Goal: Use online tool/utility: Utilize a website feature to perform a specific function

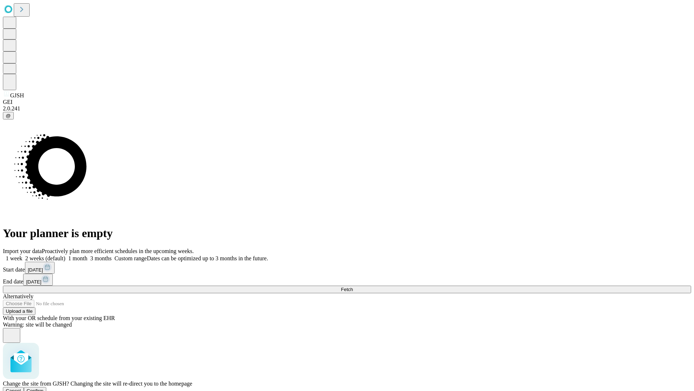
click at [44, 388] on span "Confirm" at bounding box center [35, 390] width 17 height 5
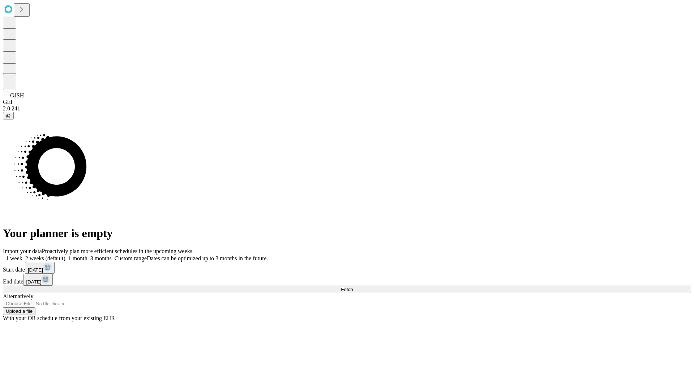
click at [88, 255] on label "1 month" at bounding box center [76, 258] width 22 height 6
click at [353, 286] on span "Fetch" at bounding box center [347, 288] width 12 height 5
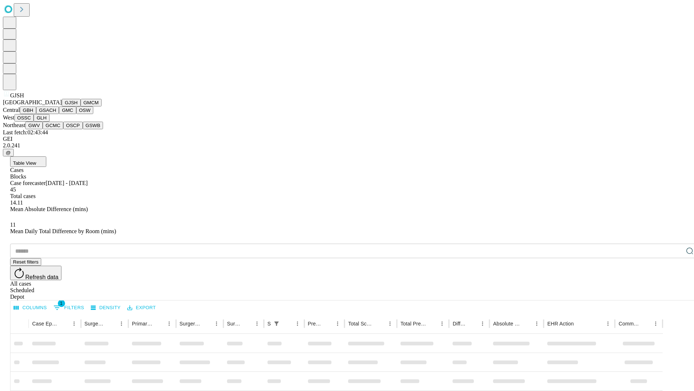
click at [81, 106] on button "GMCM" at bounding box center [91, 103] width 21 height 8
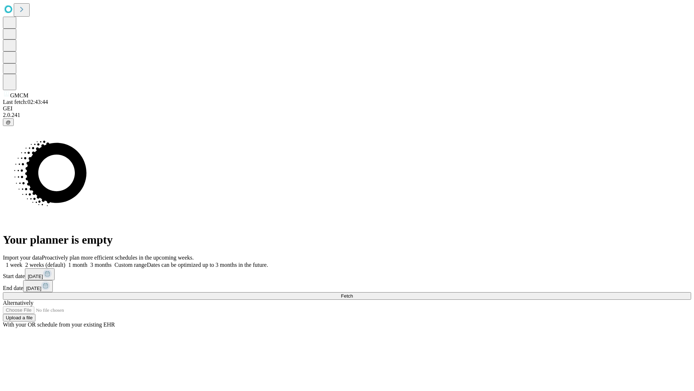
click at [88, 262] on label "1 month" at bounding box center [76, 265] width 22 height 6
click at [353, 293] on span "Fetch" at bounding box center [347, 295] width 12 height 5
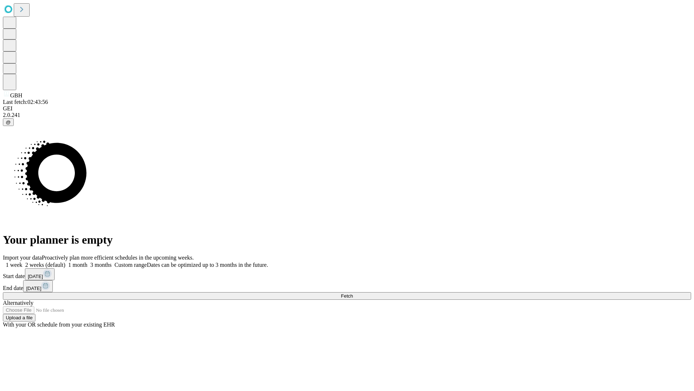
click at [88, 262] on label "1 month" at bounding box center [76, 265] width 22 height 6
click at [353, 293] on span "Fetch" at bounding box center [347, 295] width 12 height 5
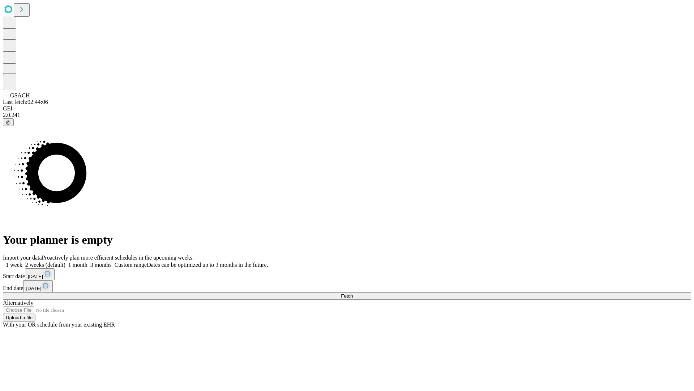
click at [88, 262] on label "1 month" at bounding box center [76, 265] width 22 height 6
click at [353, 293] on span "Fetch" at bounding box center [347, 295] width 12 height 5
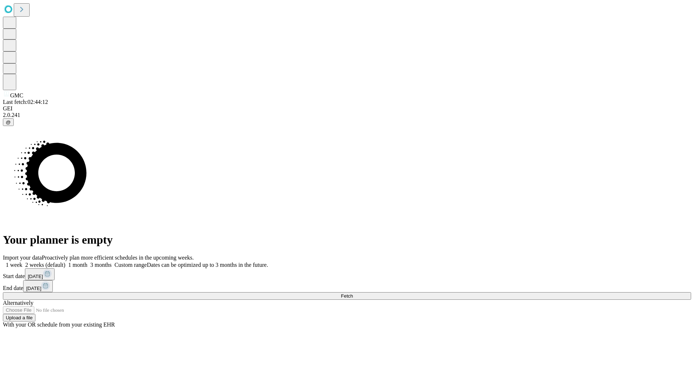
click at [88, 262] on label "1 month" at bounding box center [76, 265] width 22 height 6
click at [353, 293] on span "Fetch" at bounding box center [347, 295] width 12 height 5
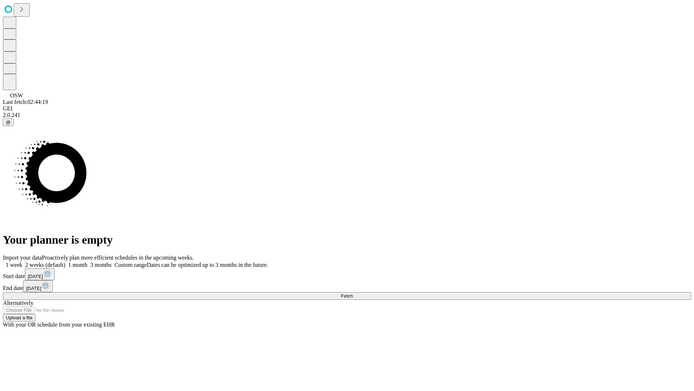
click at [353, 293] on span "Fetch" at bounding box center [347, 295] width 12 height 5
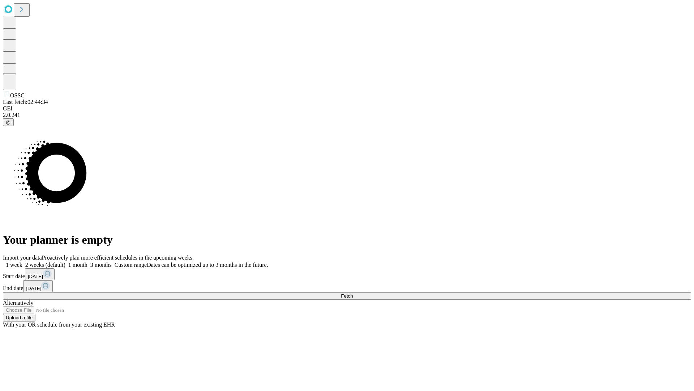
click at [88, 262] on label "1 month" at bounding box center [76, 265] width 22 height 6
click at [353, 293] on span "Fetch" at bounding box center [347, 295] width 12 height 5
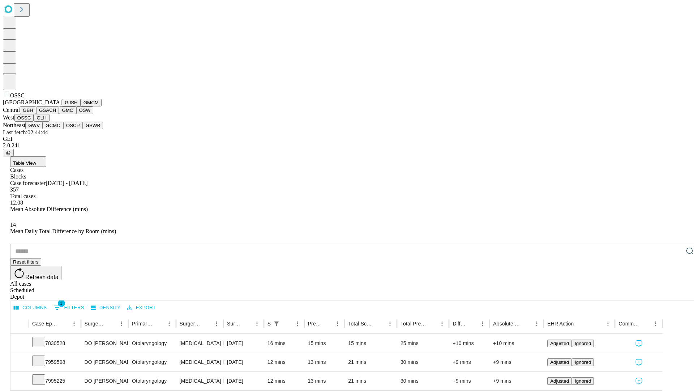
click at [49, 122] on button "GLH" at bounding box center [42, 118] width 16 height 8
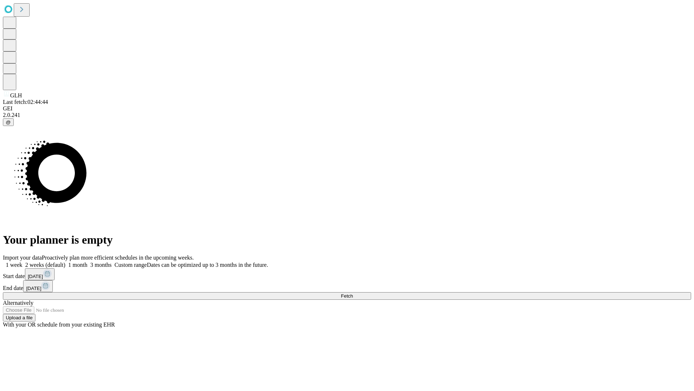
click at [88, 262] on label "1 month" at bounding box center [76, 265] width 22 height 6
click at [353, 293] on span "Fetch" at bounding box center [347, 295] width 12 height 5
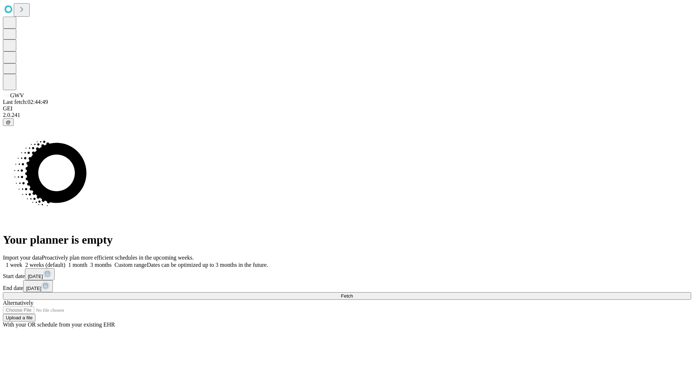
click at [353, 293] on span "Fetch" at bounding box center [347, 295] width 12 height 5
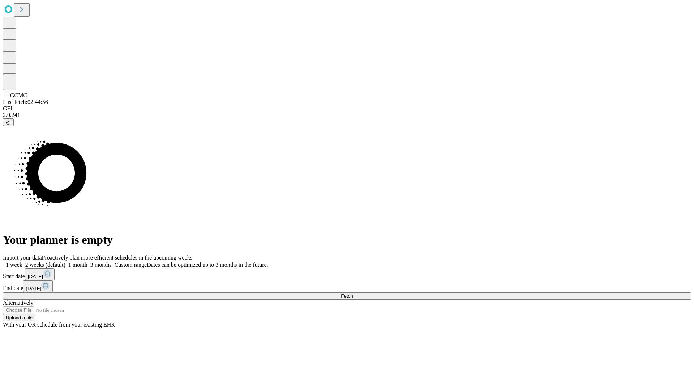
click at [88, 262] on label "1 month" at bounding box center [76, 265] width 22 height 6
click at [353, 293] on span "Fetch" at bounding box center [347, 295] width 12 height 5
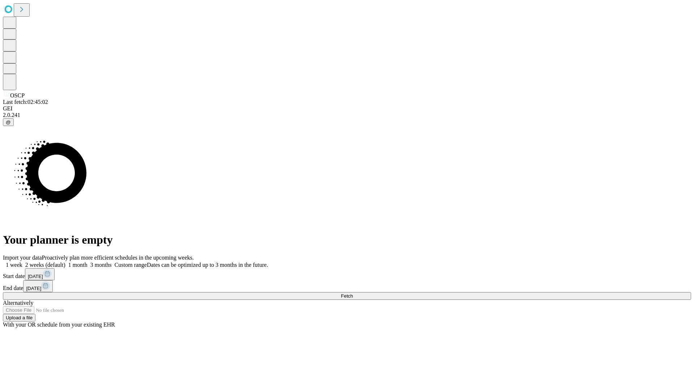
click at [88, 262] on label "1 month" at bounding box center [76, 265] width 22 height 6
click at [353, 293] on span "Fetch" at bounding box center [347, 295] width 12 height 5
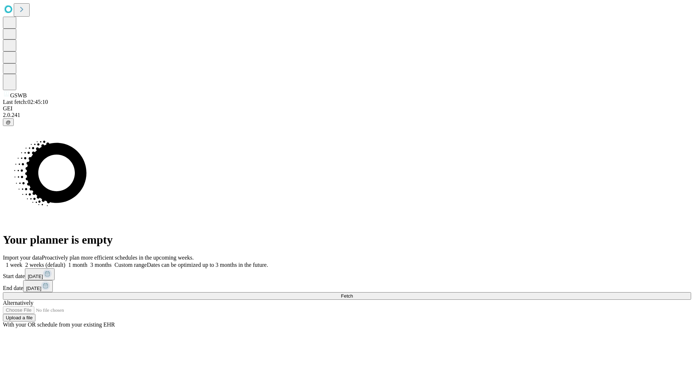
click at [88, 262] on label "1 month" at bounding box center [76, 265] width 22 height 6
click at [353, 293] on span "Fetch" at bounding box center [347, 295] width 12 height 5
